Goal: Task Accomplishment & Management: Manage account settings

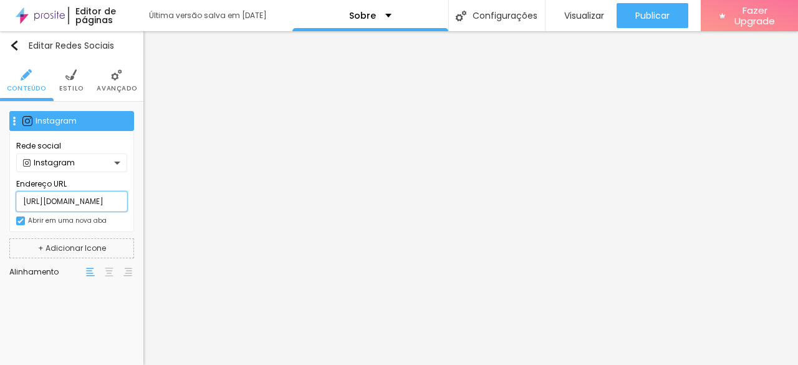
click at [102, 201] on input "[URL][DOMAIN_NAME]" at bounding box center [71, 201] width 111 height 20
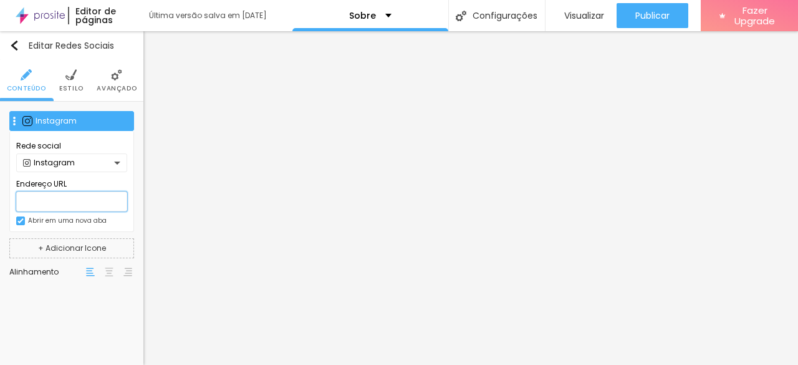
paste input "[URL][DOMAIN_NAME]"
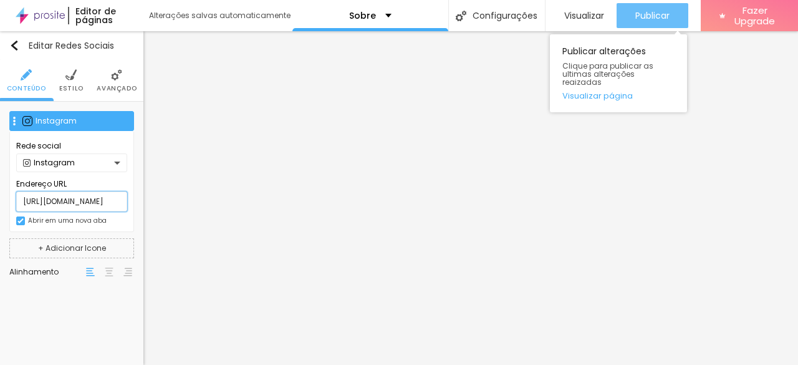
type input "[URL][DOMAIN_NAME]"
click at [636, 11] on span "Publicar" at bounding box center [653, 16] width 34 height 10
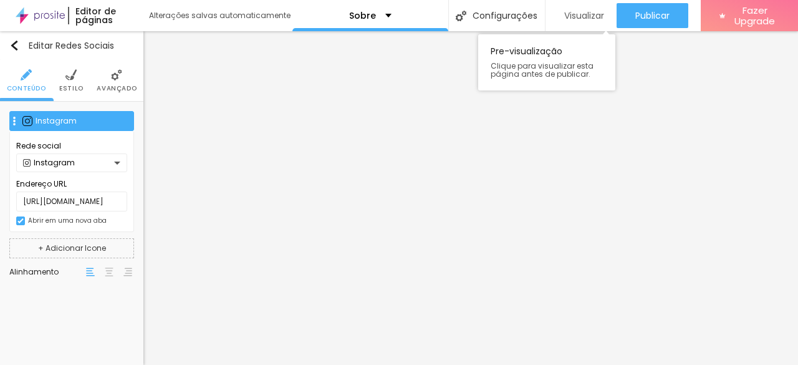
click at [565, 18] on span "Visualizar" at bounding box center [584, 16] width 40 height 10
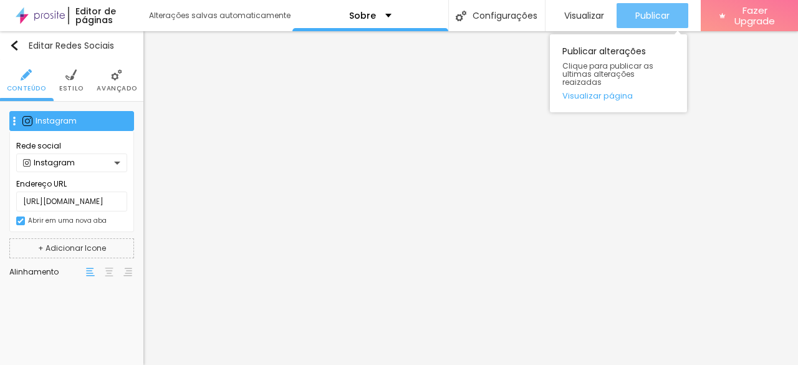
click at [661, 21] on span "Publicar" at bounding box center [653, 16] width 34 height 10
